Goal: Information Seeking & Learning: Learn about a topic

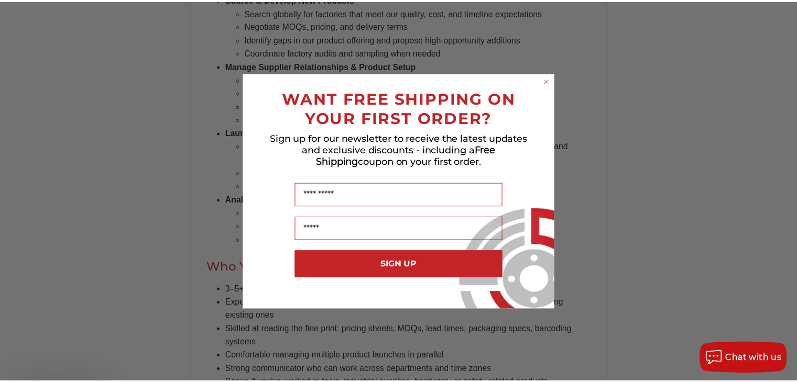
scroll to position [576, 0]
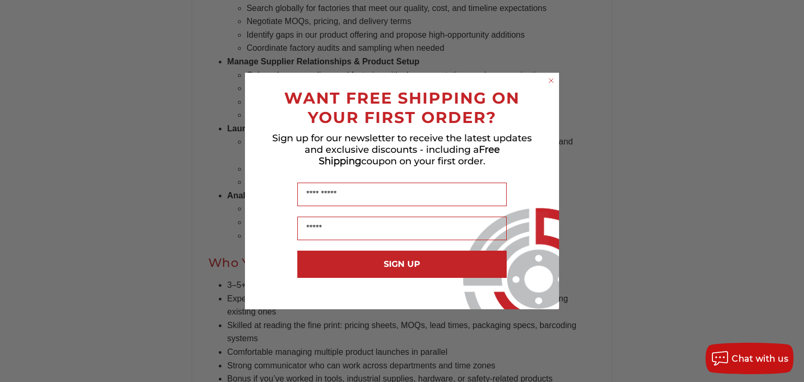
click at [552, 81] on icon "Close dialog" at bounding box center [551, 80] width 10 height 10
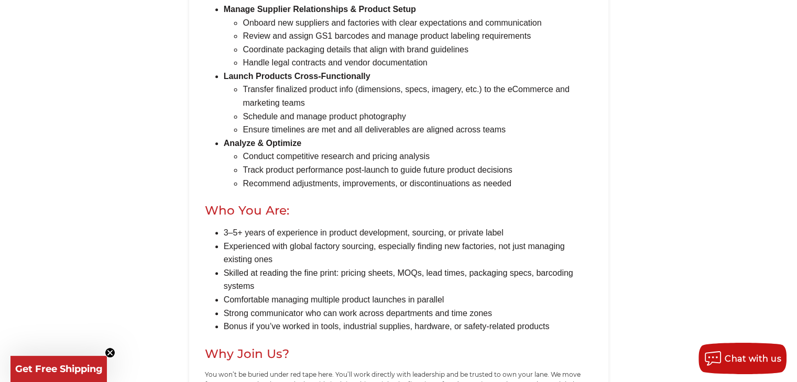
scroll to position [681, 0]
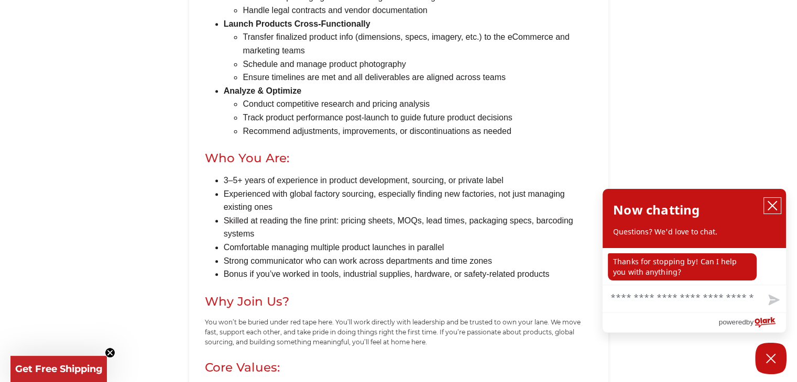
click at [775, 207] on icon "close chatbox" at bounding box center [772, 206] width 10 height 10
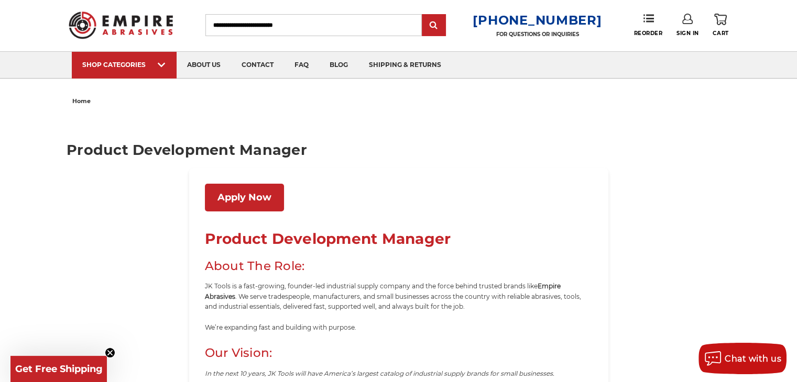
scroll to position [0, 0]
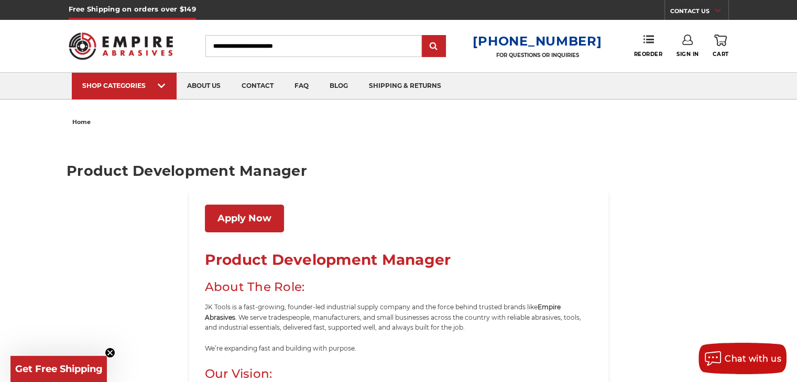
click at [253, 215] on link "Apply Now" at bounding box center [244, 219] width 79 height 28
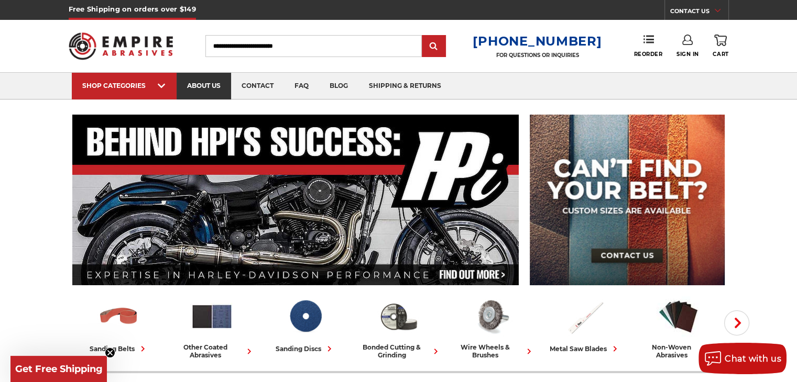
click at [206, 86] on link "about us" at bounding box center [204, 86] width 54 height 27
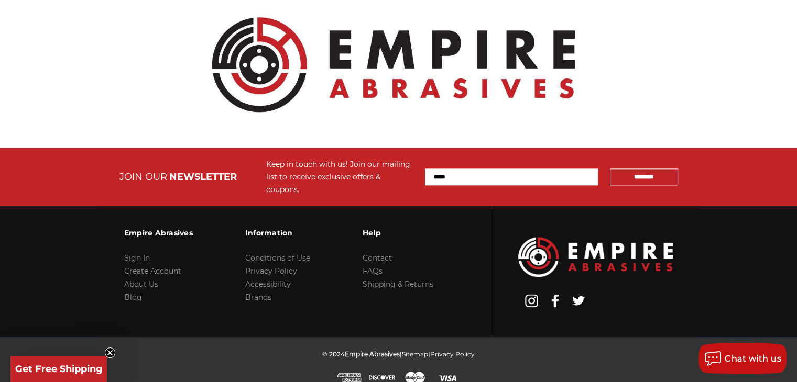
scroll to position [469, 0]
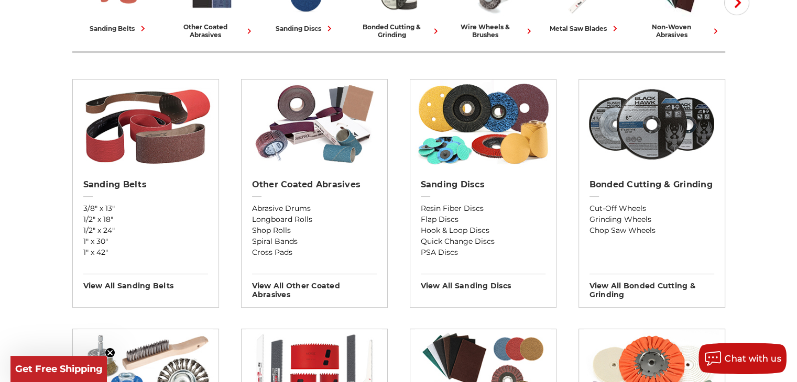
scroll to position [157, 0]
